Goal: Communication & Community: Share content

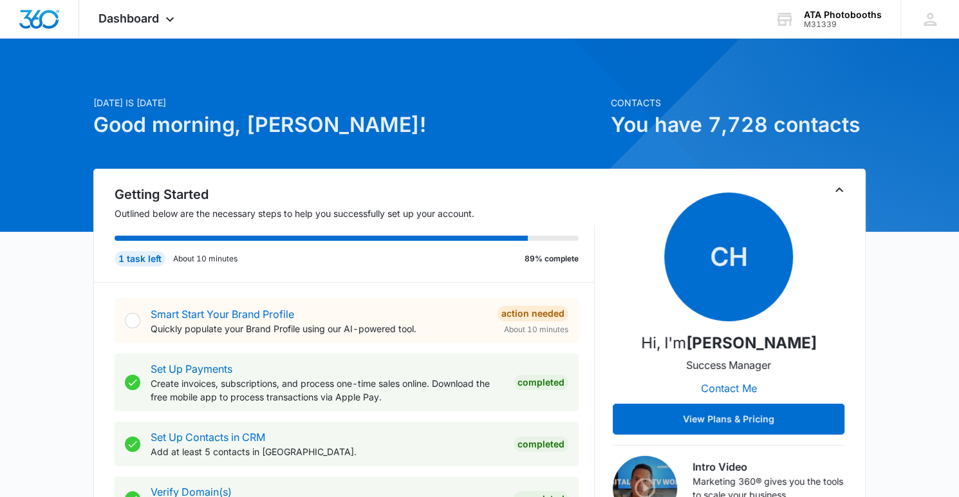
click at [138, 21] on span "Dashboard" at bounding box center [128, 19] width 60 height 14
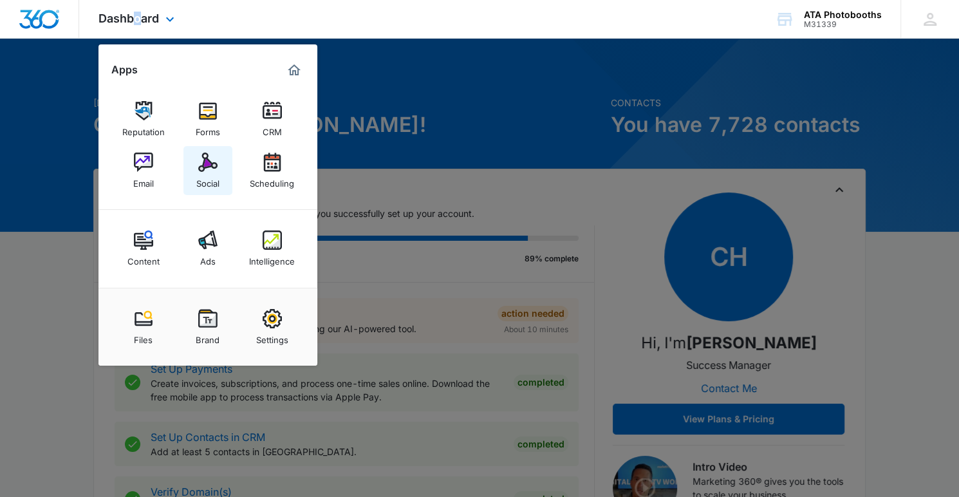
click at [212, 187] on div "Social" at bounding box center [207, 180] width 23 height 17
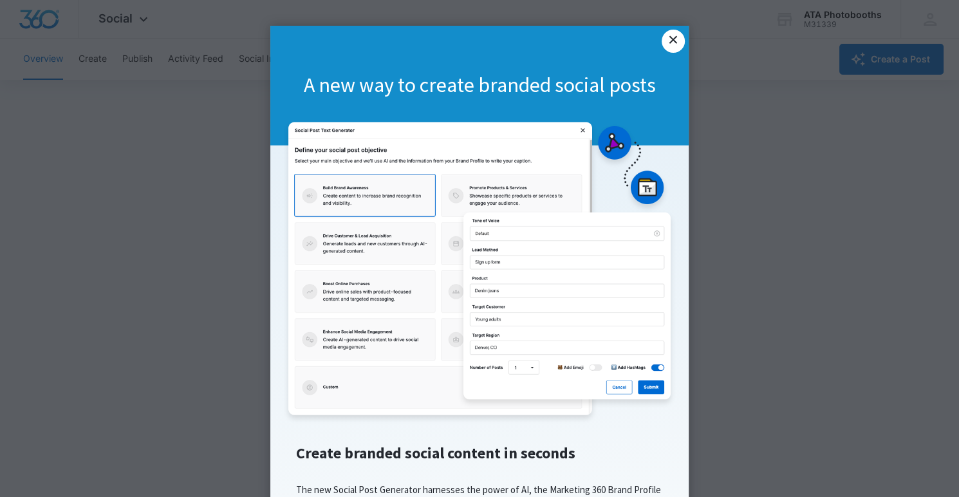
click at [674, 44] on link "×" at bounding box center [673, 41] width 23 height 23
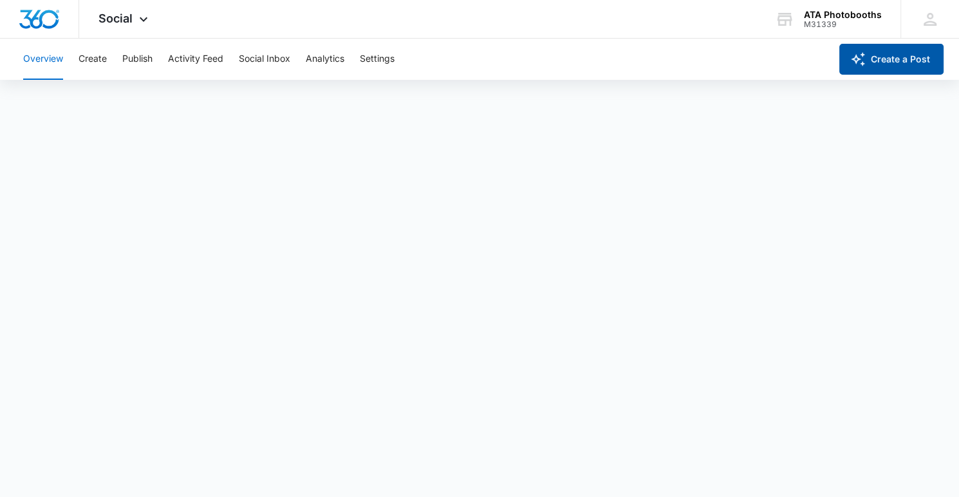
click at [901, 53] on button "Create a Post" at bounding box center [891, 59] width 104 height 31
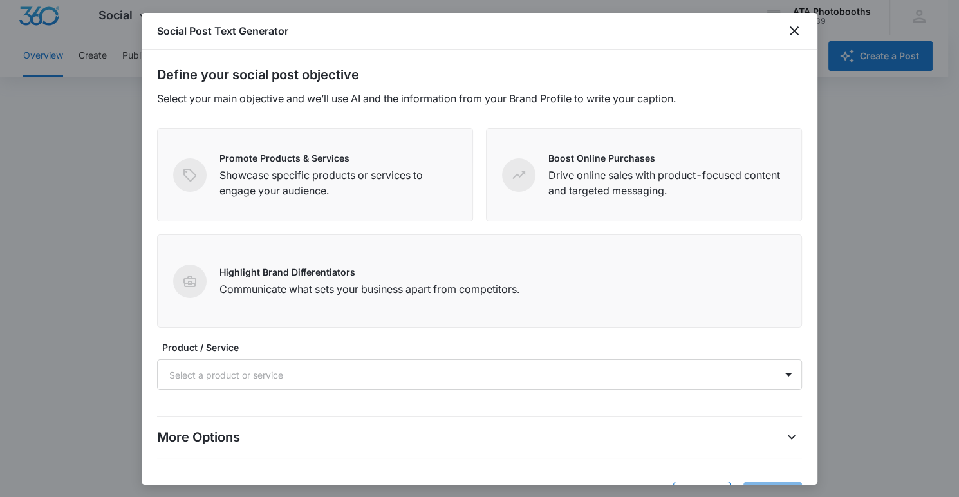
scroll to position [42, 0]
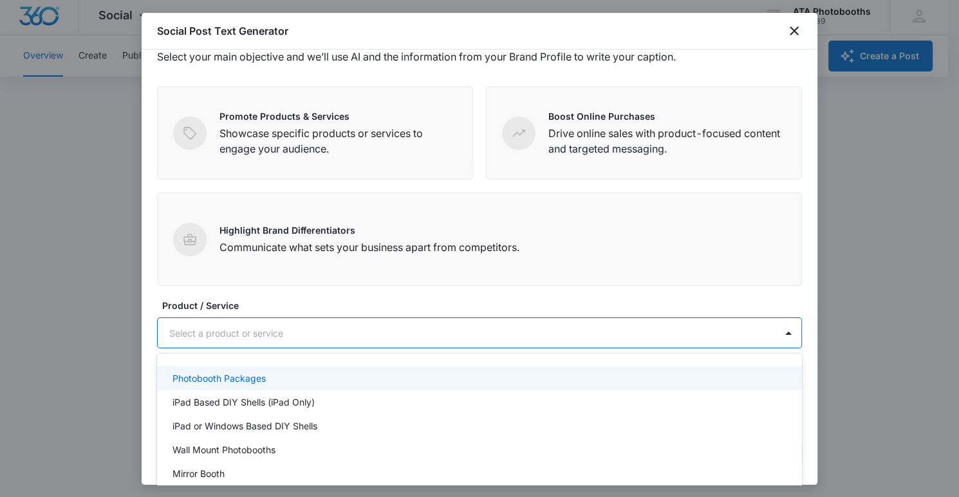
click at [258, 331] on div at bounding box center [463, 333] width 589 height 16
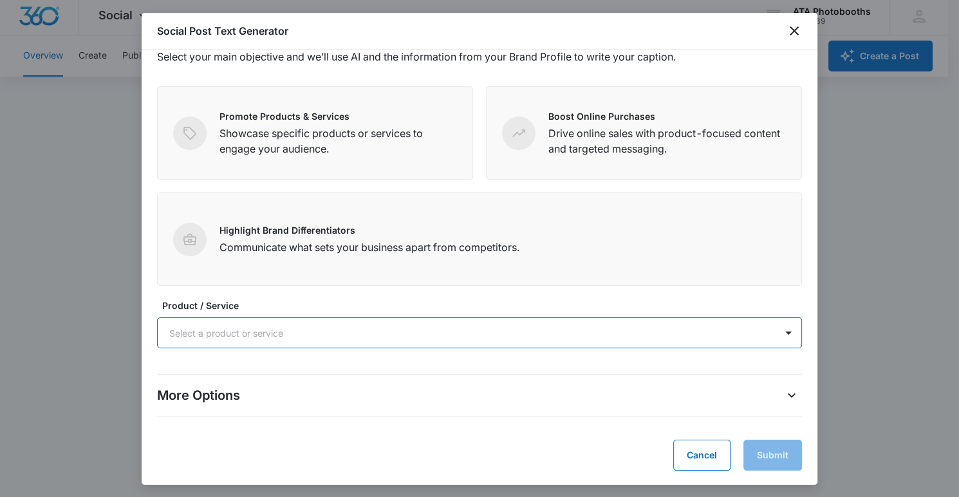
click at [258, 331] on div at bounding box center [463, 333] width 589 height 16
click at [790, 31] on icon "close" at bounding box center [793, 30] width 15 height 15
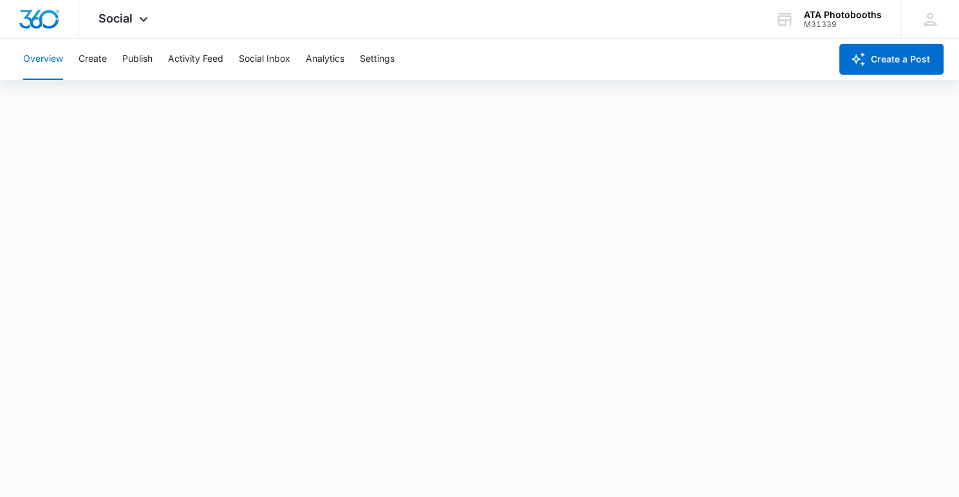
click at [455, 59] on div "Overview Create Publish Activity Feed Social Inbox Analytics Settings" at bounding box center [422, 59] width 815 height 41
click at [506, 64] on div "Overview Create Publish Activity Feed Social Inbox Analytics Settings" at bounding box center [422, 59] width 815 height 41
